Goal: Task Accomplishment & Management: Complete application form

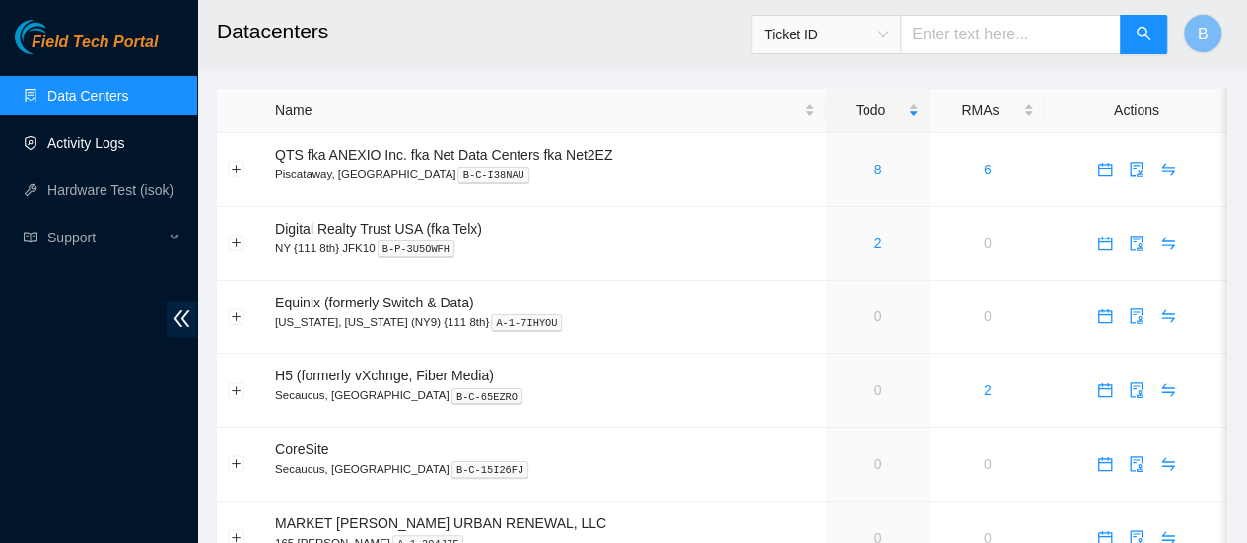
click at [70, 137] on link "Activity Logs" at bounding box center [86, 143] width 78 height 16
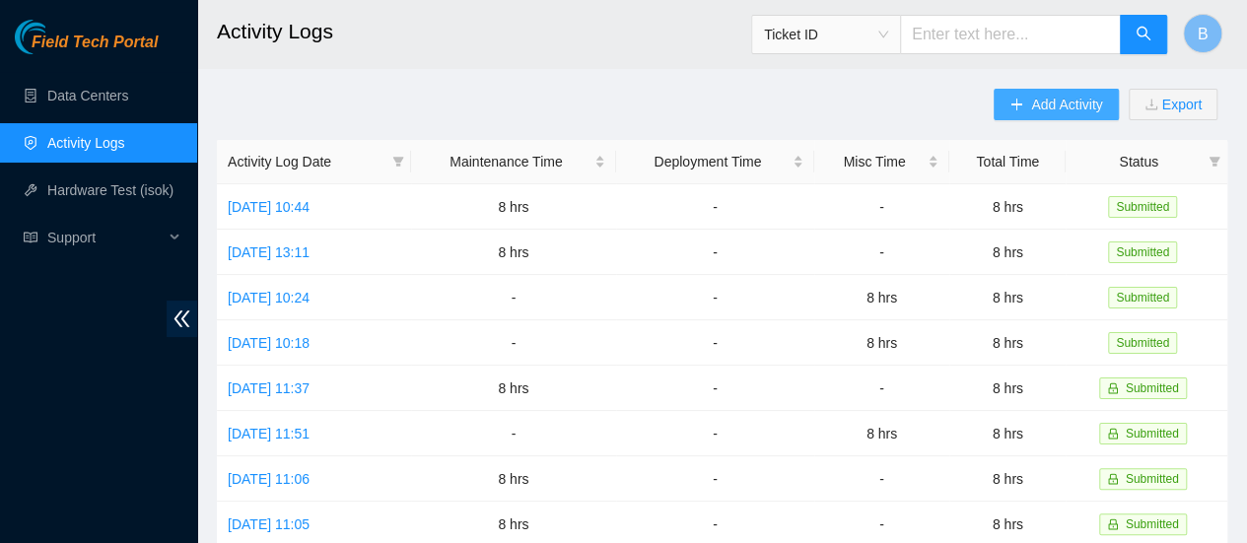
click at [1027, 117] on button "Add Activity" at bounding box center [1056, 105] width 124 height 32
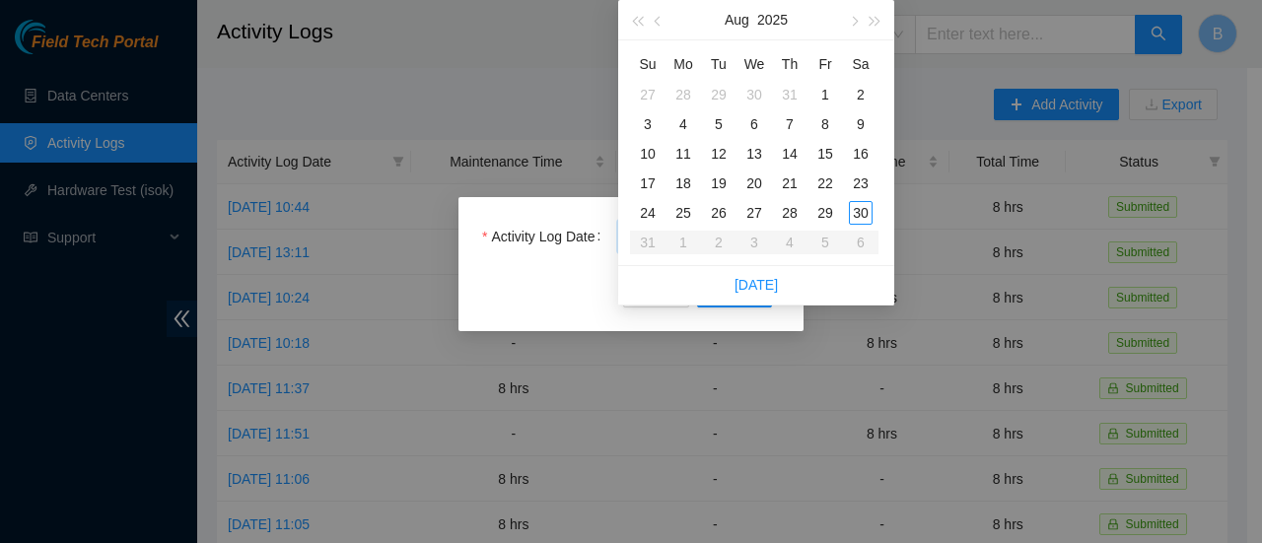
click at [706, 242] on body "Field Tech Portal Data Centers Activity Logs Hardware Test (isok) Support Activ…" at bounding box center [623, 271] width 1247 height 543
type input "2025-08-29"
click at [826, 216] on div "29" at bounding box center [825, 213] width 24 height 24
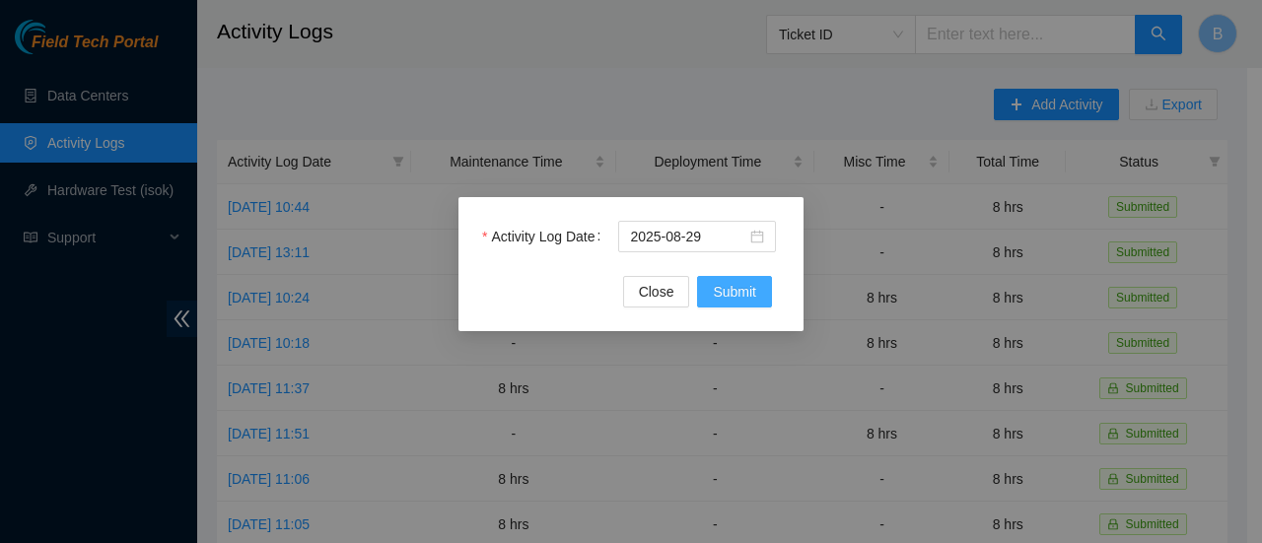
click at [731, 285] on span "Submit" at bounding box center [734, 292] width 43 height 22
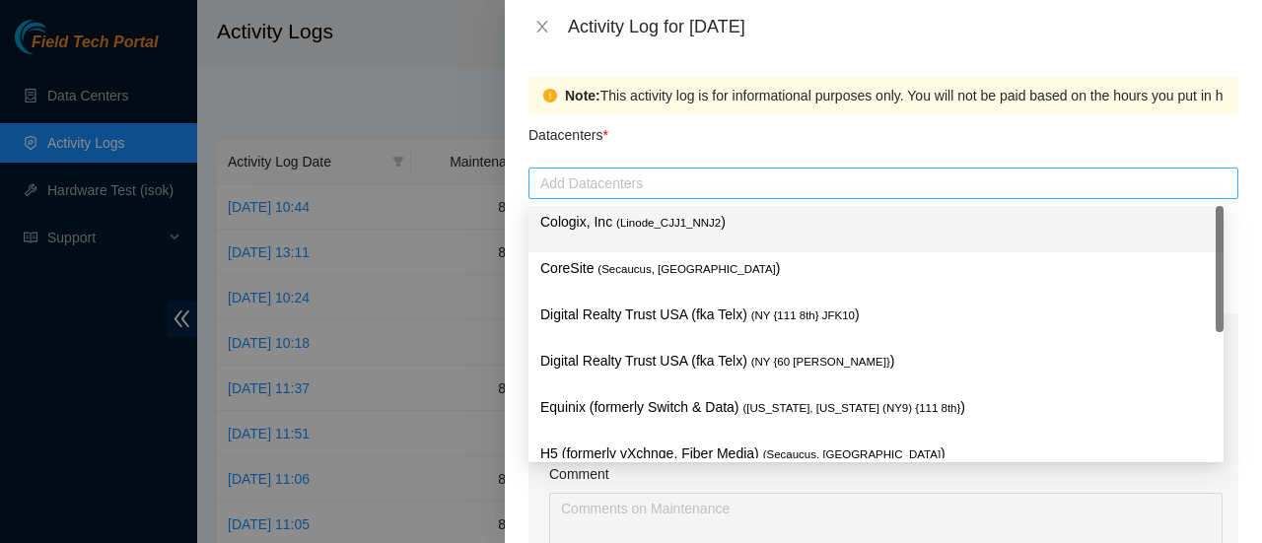
click at [635, 186] on div at bounding box center [883, 184] width 700 height 24
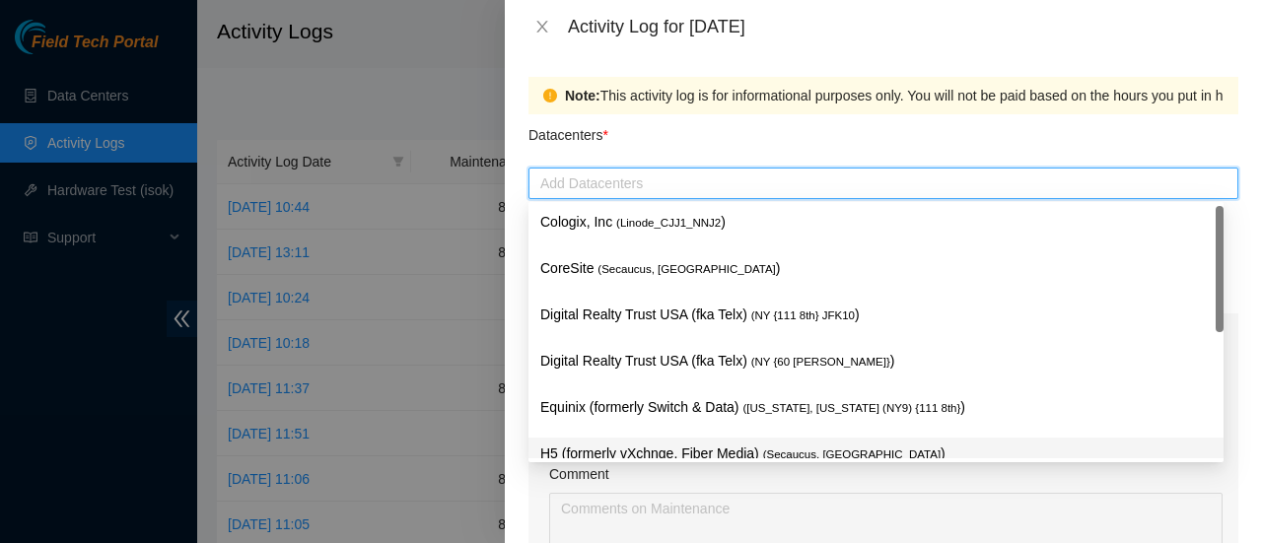
click at [636, 448] on p "H5 (formerly vXchnge, Fiber Media) ( Secaucus, NJ )" at bounding box center [875, 454] width 671 height 23
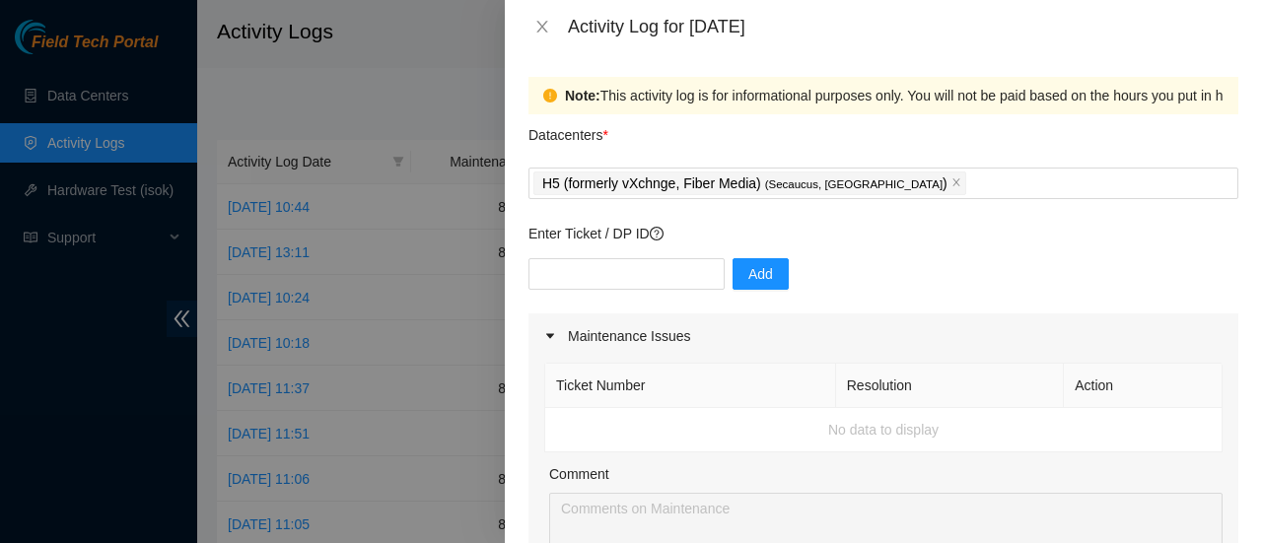
click at [674, 127] on div "Datacenters *" at bounding box center [883, 140] width 710 height 53
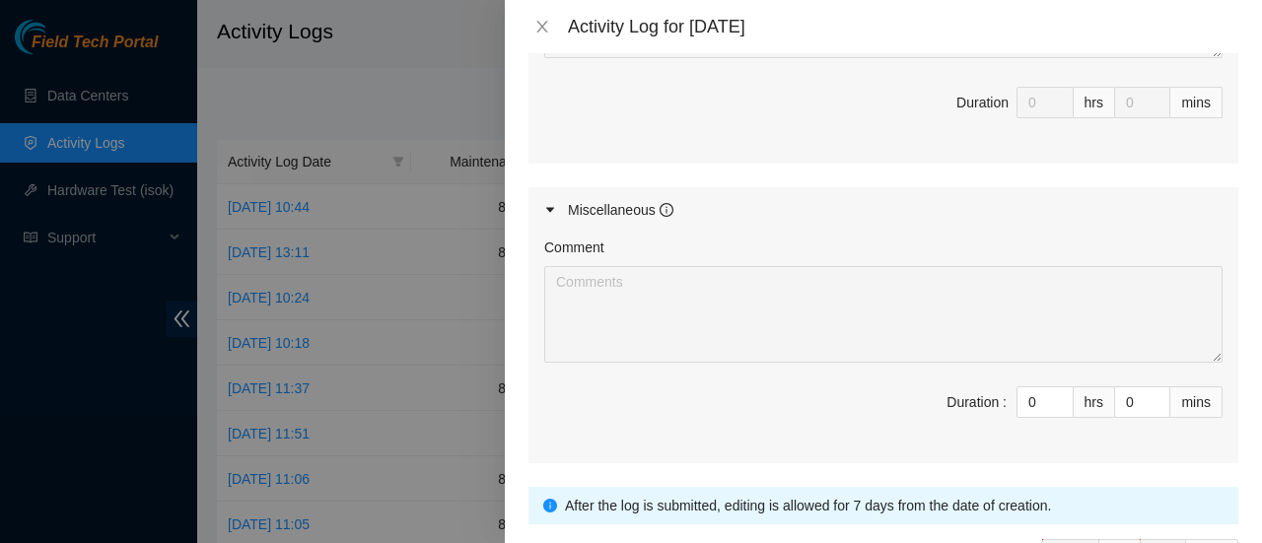
scroll to position [948, 0]
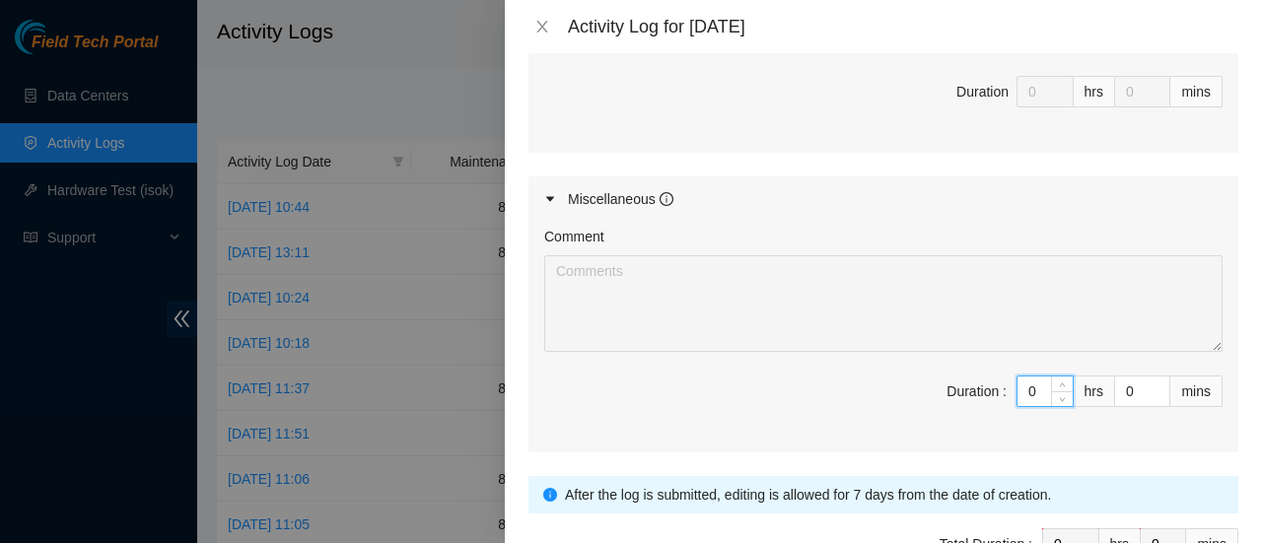
click at [1027, 391] on input "0" at bounding box center [1044, 392] width 55 height 30
type input "8"
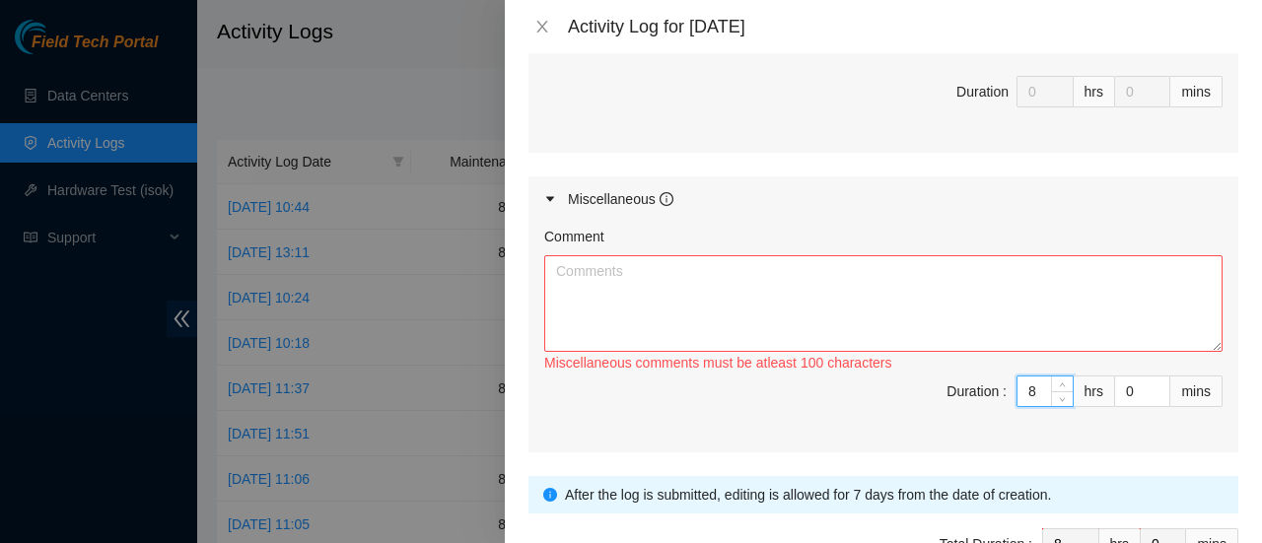
type input "8"
click at [666, 294] on textarea "Comment" at bounding box center [883, 303] width 678 height 97
click at [595, 272] on textarea "Comment" at bounding box center [883, 303] width 678 height 97
paste textarea "Diego Martinez 6/20/2025 2:14 PM • Cleaned around the cage sorter fibers and la…"
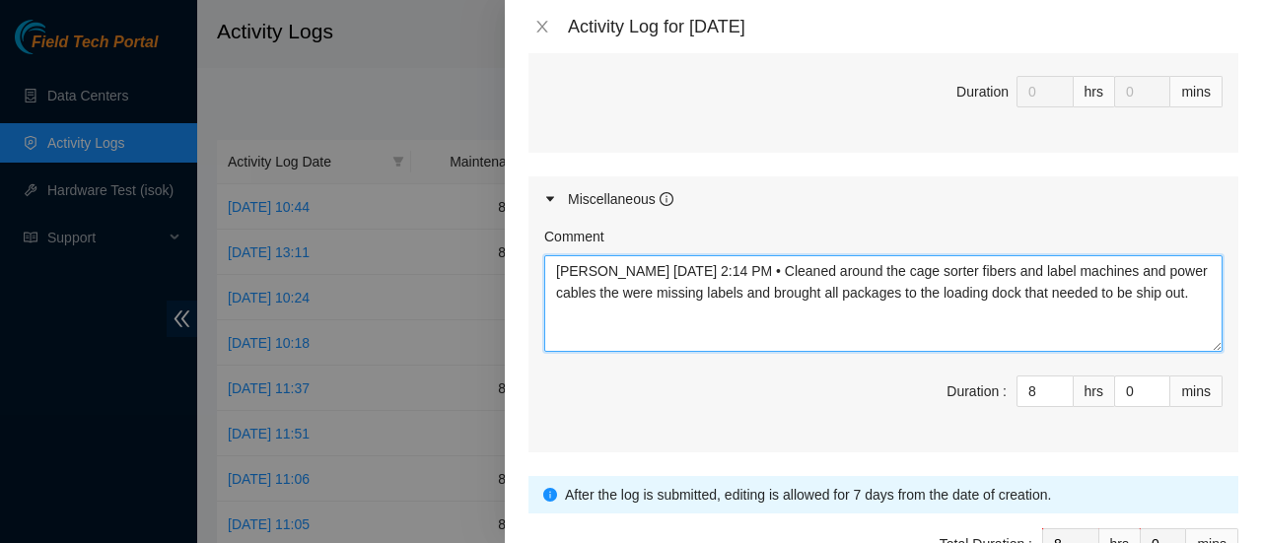
drag, startPoint x: 781, startPoint y: 263, endPoint x: 457, endPoint y: 243, distance: 324.0
click at [457, 243] on div "Activity Log for 29-08-2025 Note: This activity log is for informational purpos…" at bounding box center [631, 271] width 1262 height 543
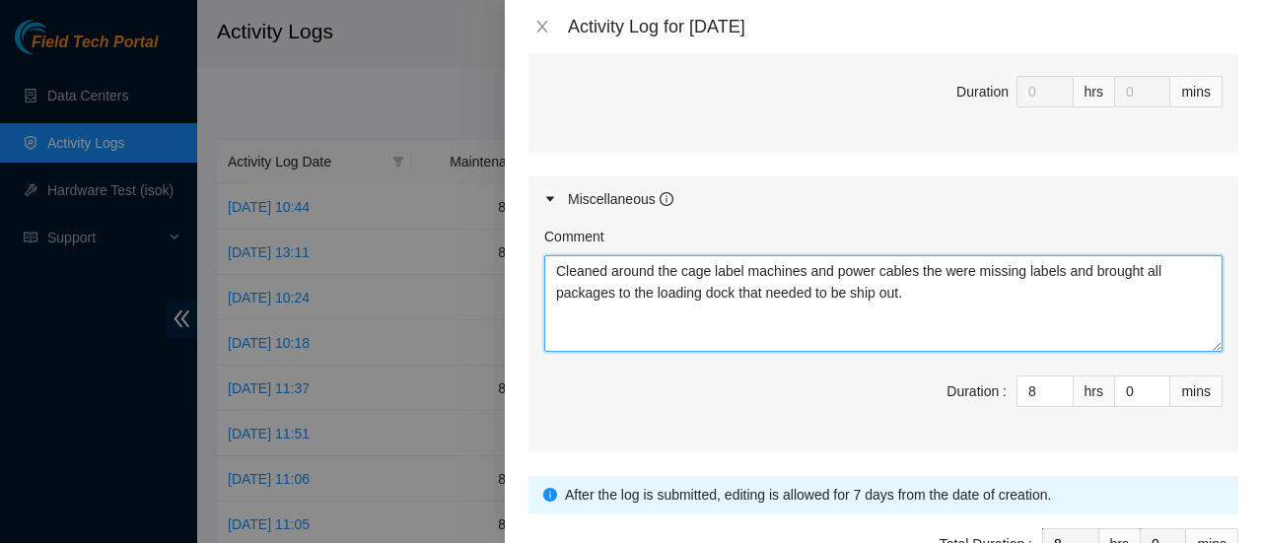
click at [710, 266] on textarea "Cleaned around the cage label machines and power cables the were missing labels…" at bounding box center [883, 303] width 678 height 97
click at [1086, 265] on textarea "Cleaned around the cage and label machines and power cables the were missing la…" at bounding box center [883, 303] width 678 height 97
click at [578, 290] on textarea "Cleaned around the cage and label machines and power cables the were missing la…" at bounding box center [883, 303] width 678 height 97
click at [1086, 266] on textarea "Cleaned around the cage and label machines and power cables the were missing la…" at bounding box center [883, 303] width 678 height 97
click at [661, 283] on textarea "Cleaned around the cage and label machines and power cables the were missing la…" at bounding box center [883, 303] width 678 height 97
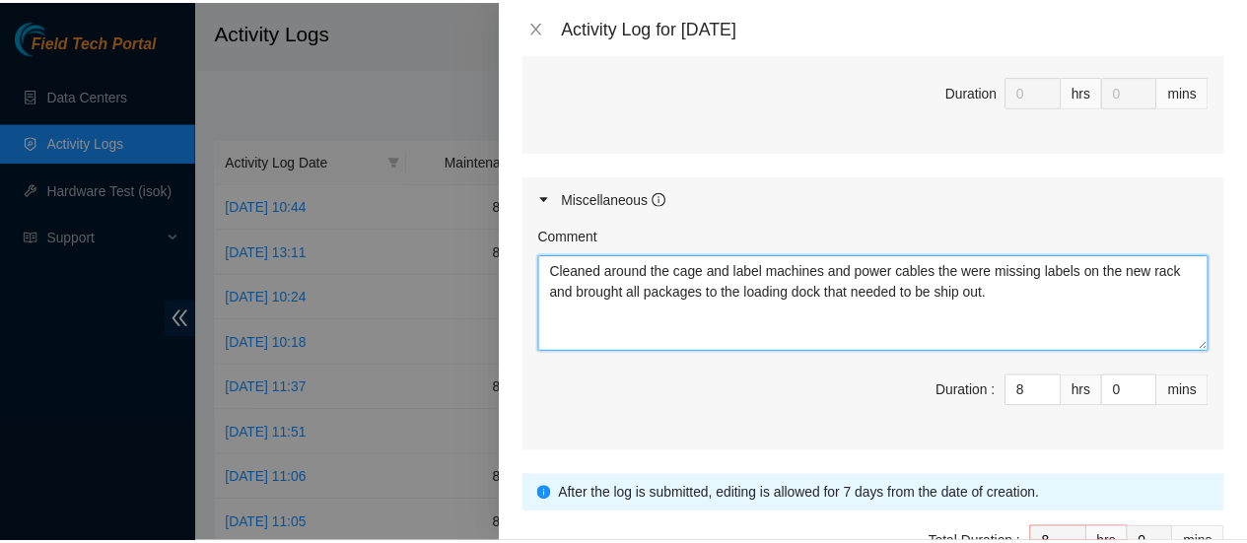
scroll to position [1067, 0]
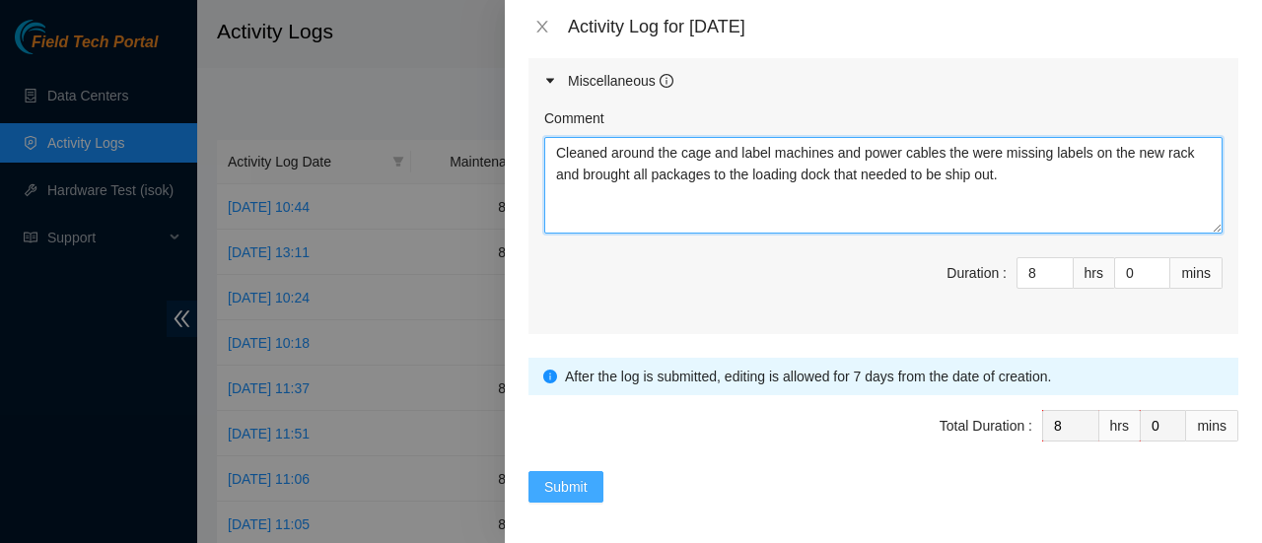
type textarea "Cleaned around the cage and label machines and power cables the were missing la…"
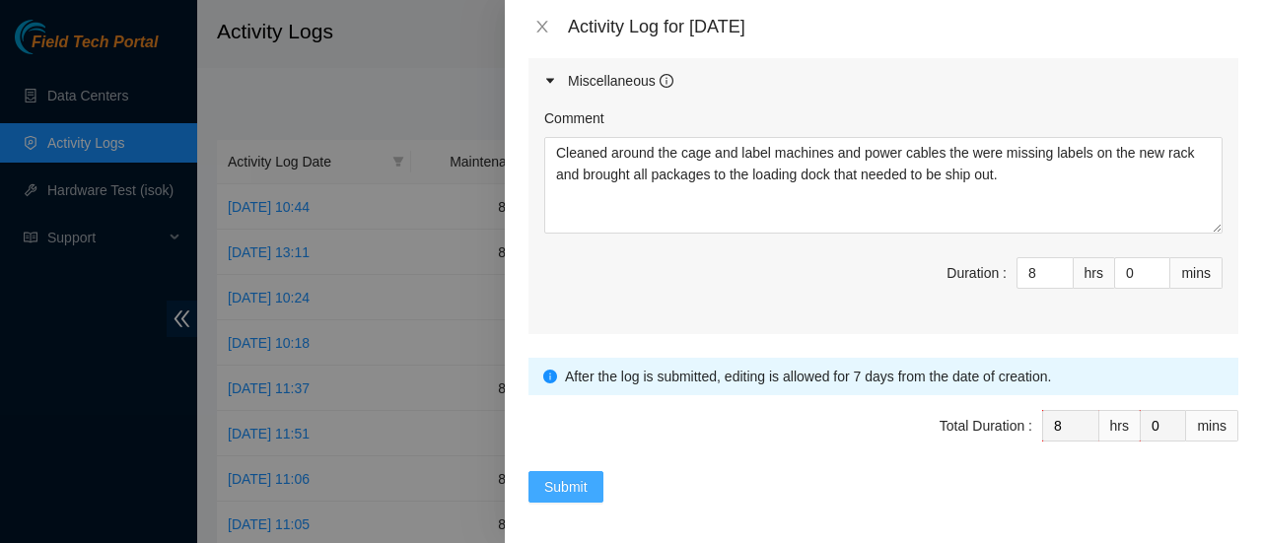
click at [580, 480] on span "Submit" at bounding box center [565, 487] width 43 height 22
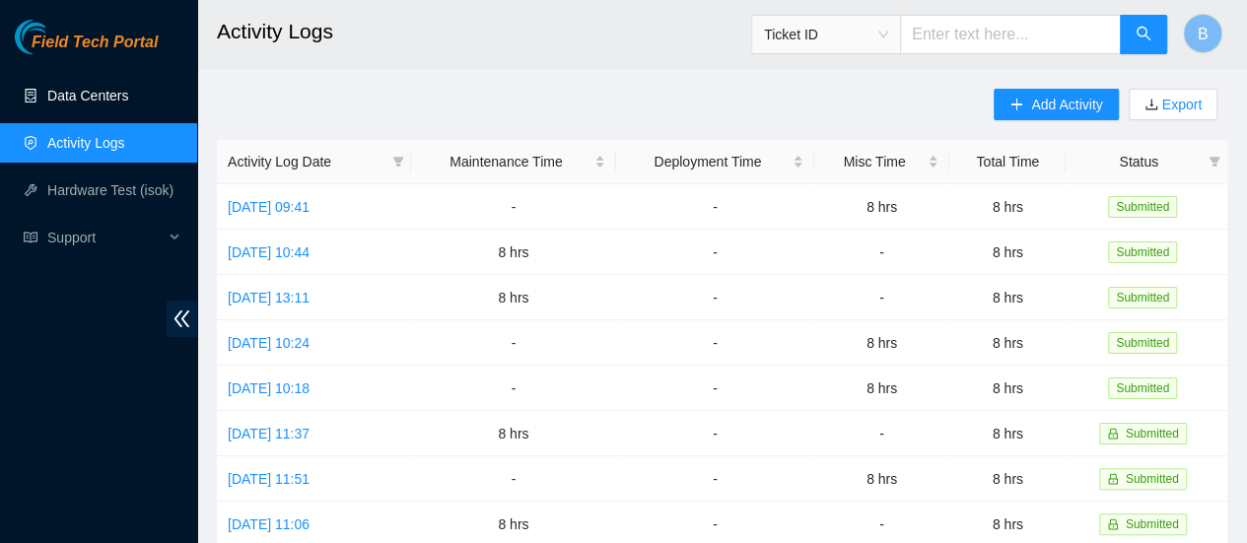
click at [63, 93] on link "Data Centers" at bounding box center [87, 96] width 81 height 16
